Goal: Navigation & Orientation: Understand site structure

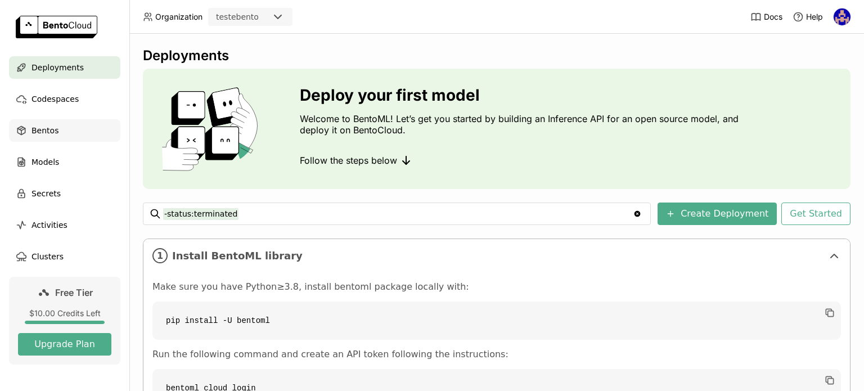
click at [67, 137] on div "Bentos" at bounding box center [64, 130] width 111 height 22
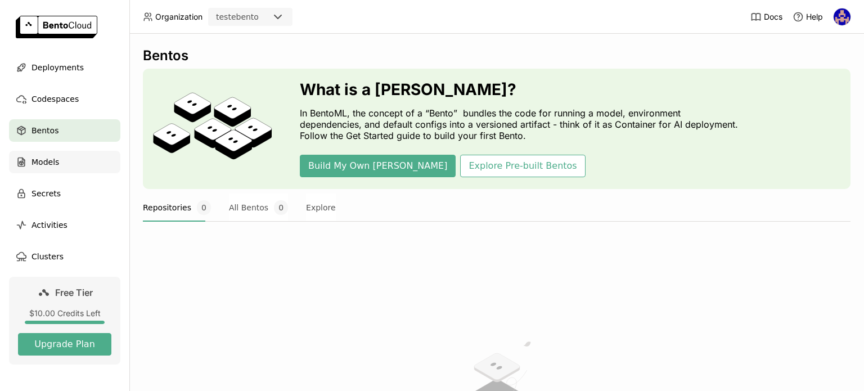
click at [100, 168] on div "Models" at bounding box center [64, 162] width 111 height 22
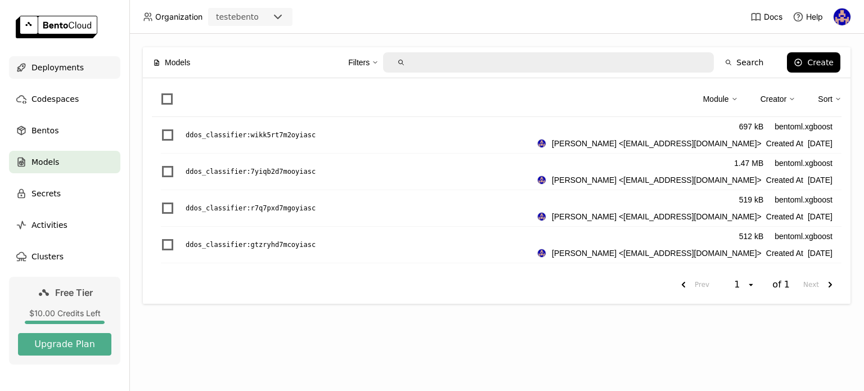
click at [65, 73] on span "Deployments" at bounding box center [57, 67] width 52 height 13
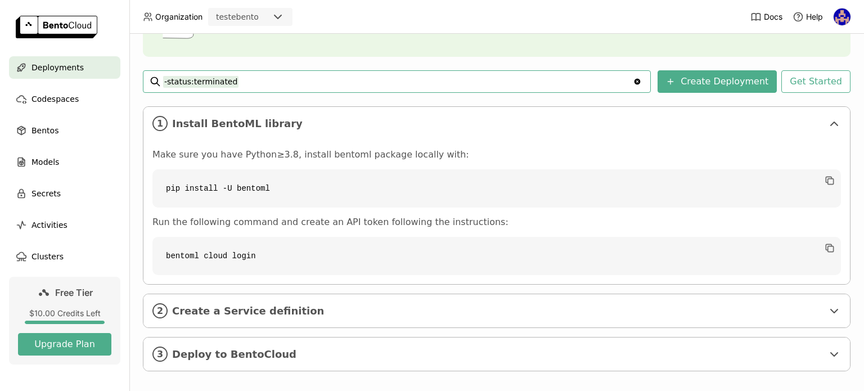
scroll to position [142, 0]
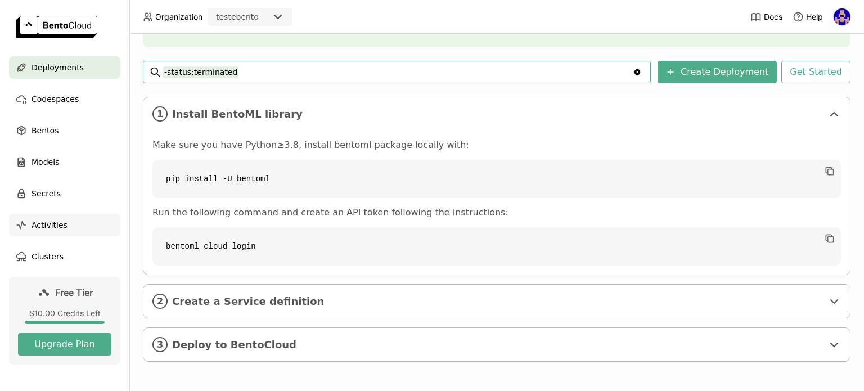
click at [80, 228] on div "Activities" at bounding box center [64, 225] width 111 height 22
